Goal: Task Accomplishment & Management: Manage account settings

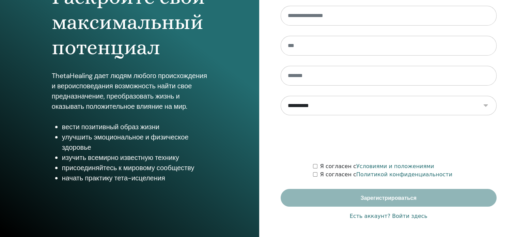
click at [405, 218] on font "Есть аккаунт? Войти здесь" at bounding box center [389, 215] width 78 height 6
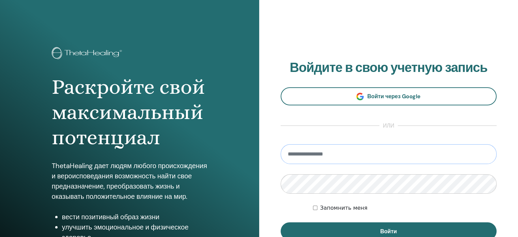
click at [339, 149] on input "email" at bounding box center [388, 154] width 216 height 20
type input "**********"
click at [280, 222] on button "Войти" at bounding box center [388, 231] width 216 height 18
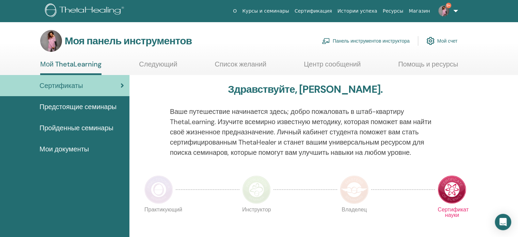
click at [353, 41] on font "Панель инструментов инструктора" at bounding box center [371, 41] width 77 height 6
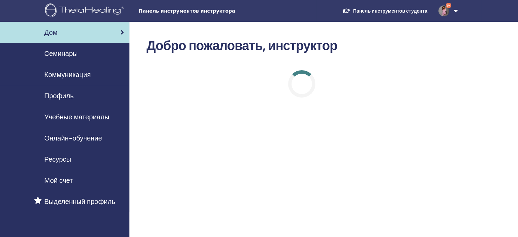
click at [62, 54] on font "Семинары" at bounding box center [60, 53] width 33 height 9
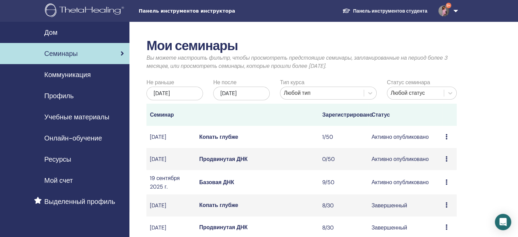
scroll to position [34, 0]
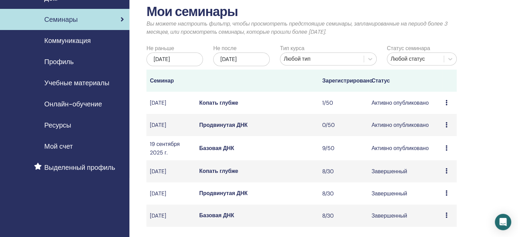
click at [212, 151] on font "Базовая ДНК" at bounding box center [216, 147] width 35 height 7
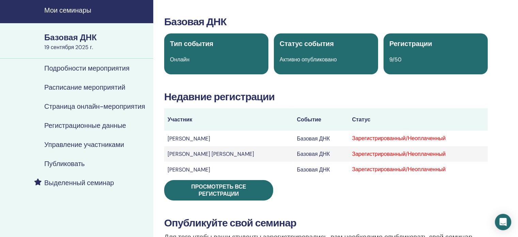
scroll to position [34, 0]
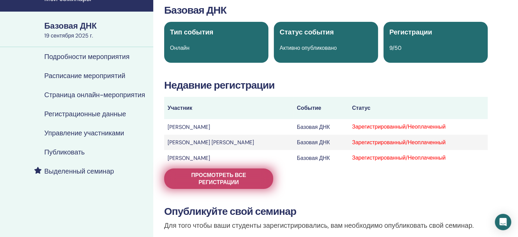
click at [208, 174] on font "Просмотреть все регистрации" at bounding box center [218, 178] width 55 height 14
